Goal: Information Seeking & Learning: Understand process/instructions

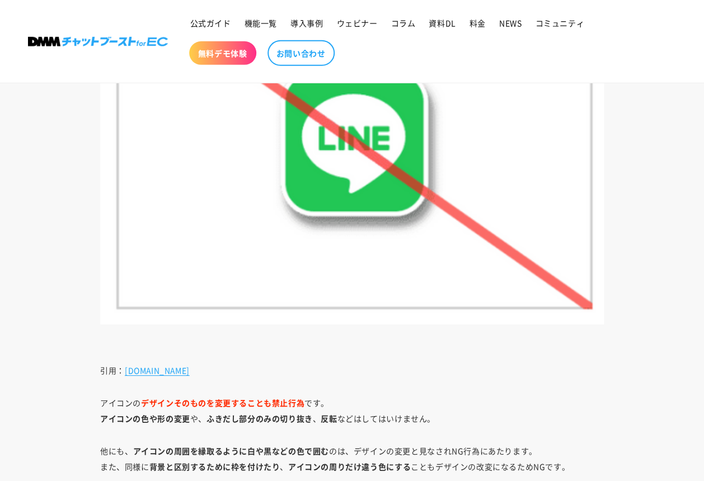
scroll to position [5330, 0]
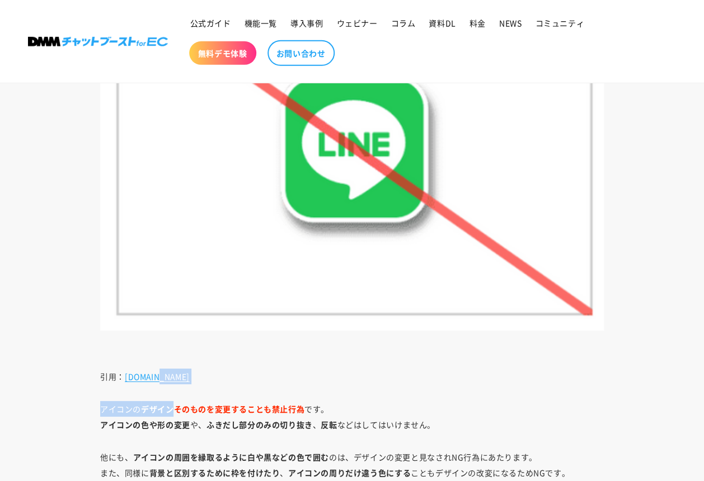
drag, startPoint x: 176, startPoint y: 409, endPoint x: 340, endPoint y: 392, distance: 164.3
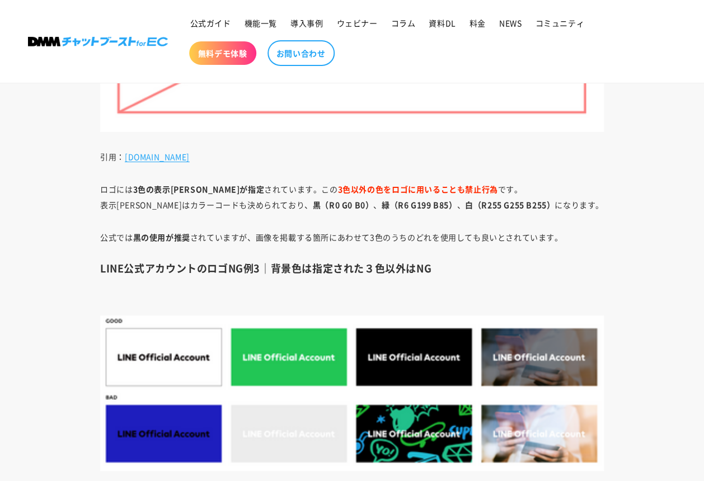
scroll to position [4010, 0]
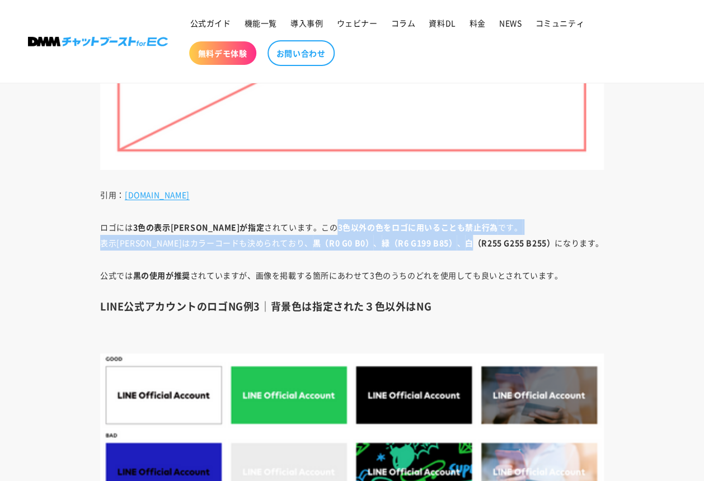
drag, startPoint x: 293, startPoint y: 224, endPoint x: 431, endPoint y: 249, distance: 140.4
click at [431, 249] on p "ロゴには 3色の表示カラーが指定 されています。この 3色以外の色をロゴに用いることも禁止行為 です。 表示カラーはカラーコードも決められており、 黒（R0 …" at bounding box center [351, 234] width 503 height 31
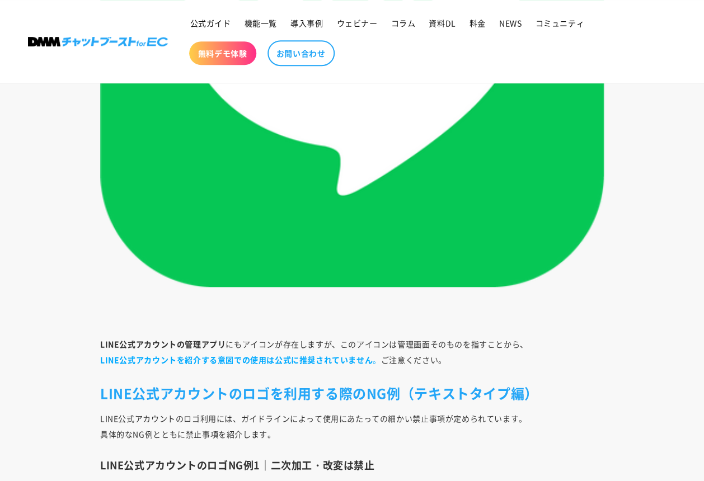
scroll to position [2995, 0]
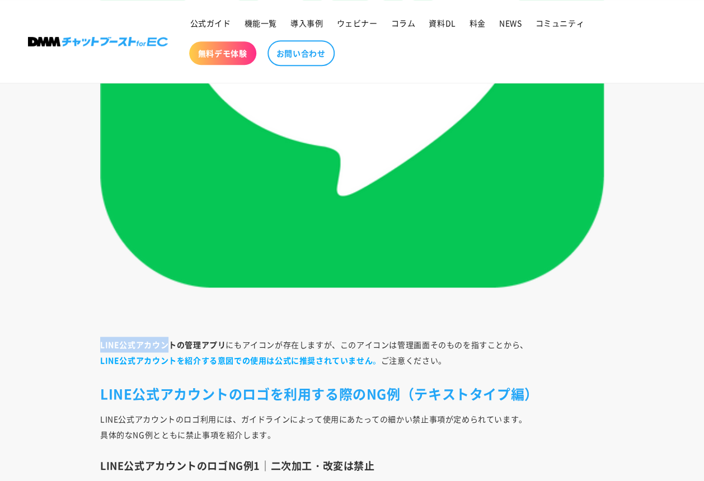
drag, startPoint x: 172, startPoint y: 343, endPoint x: 425, endPoint y: 332, distance: 253.1
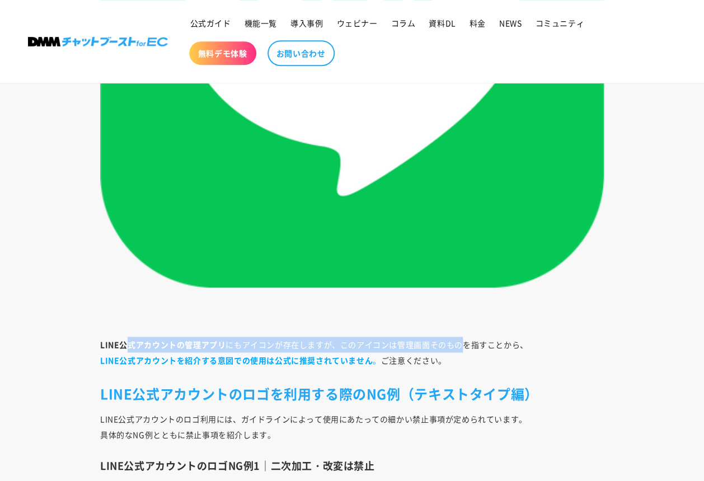
drag, startPoint x: 123, startPoint y: 345, endPoint x: 462, endPoint y: 341, distance: 339.0
click at [463, 340] on p "LINE公式アカウントの管理アプリ にもアイコンが存在しますが、このアイコンは管理画面そのものを指すことから、 LINE公式アカウントを紹介する意図での使用は…" at bounding box center [351, 352] width 503 height 31
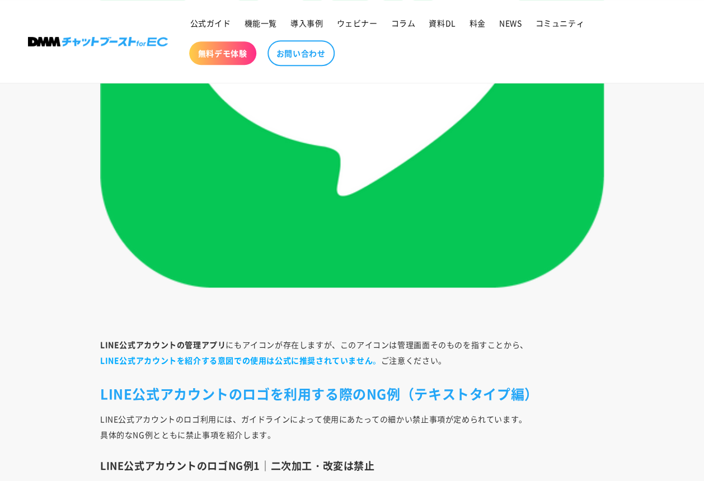
click at [422, 354] on p "LINE公式アカウントの管理アプリ にもアイコンが存在しますが、このアイコンは管理画面そのものを指すことから、 LINE公式アカウントを紹介する意図での使用は…" at bounding box center [351, 352] width 503 height 31
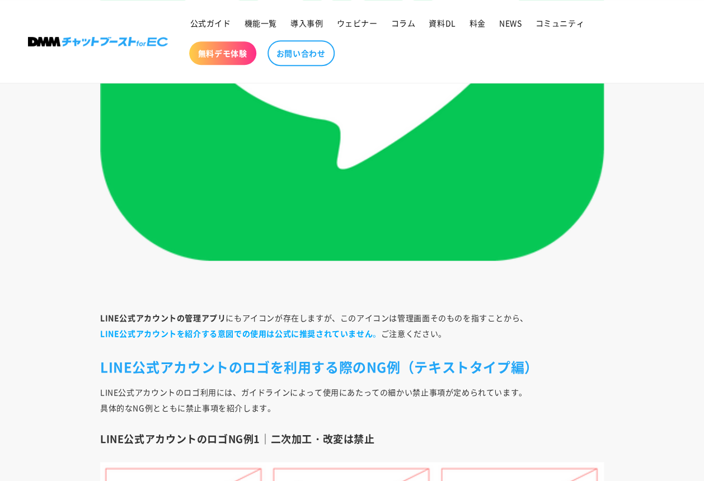
scroll to position [3023, 0]
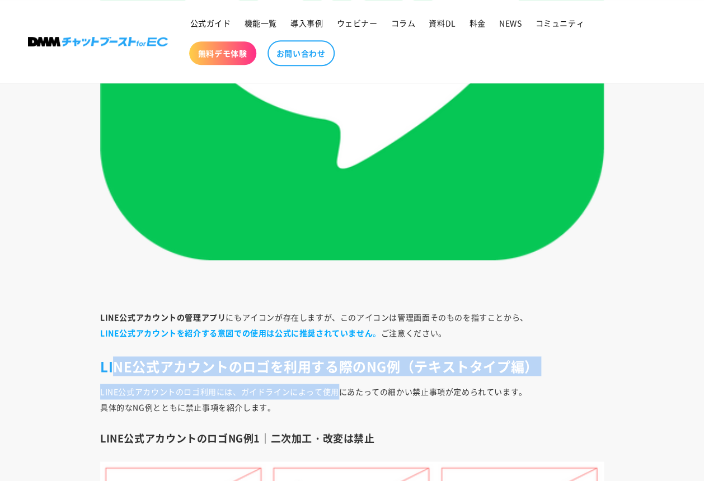
drag, startPoint x: 130, startPoint y: 373, endPoint x: 340, endPoint y: 387, distance: 210.2
click at [308, 393] on p "LINE公式アカウントのロゴ利用には、ガイドラインによって使用にあたっての細かい禁止事項が定められています。 具体的なNG例とともに禁止事項を紹介します。" at bounding box center [351, 399] width 503 height 31
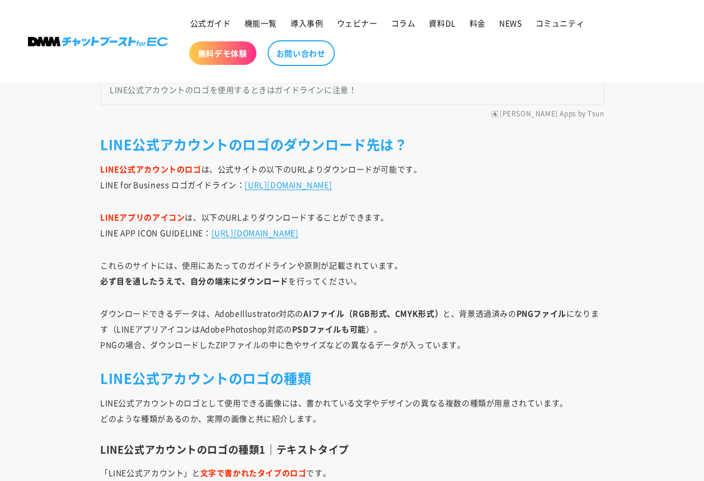
scroll to position [1297, 0]
